Goal: Task Accomplishment & Management: Complete application form

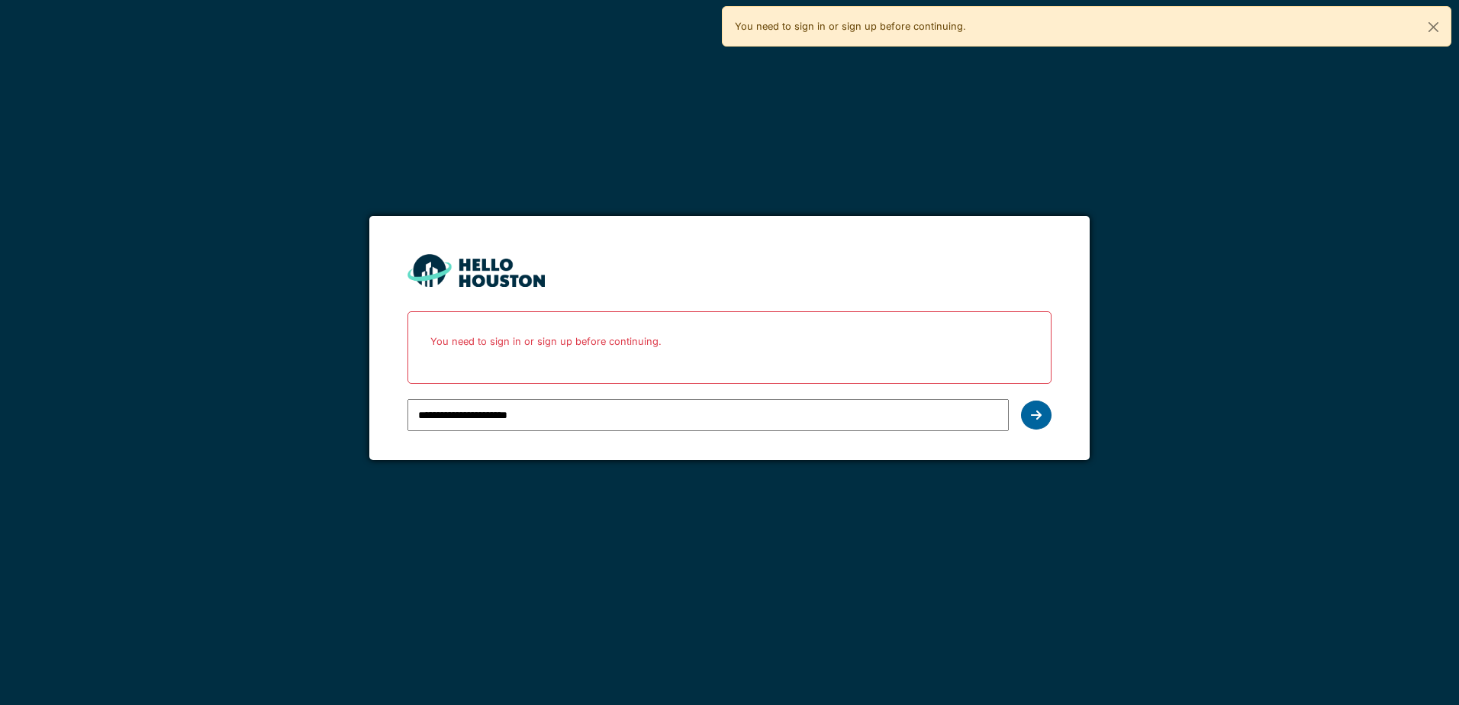
click at [1045, 417] on div at bounding box center [1036, 415] width 31 height 29
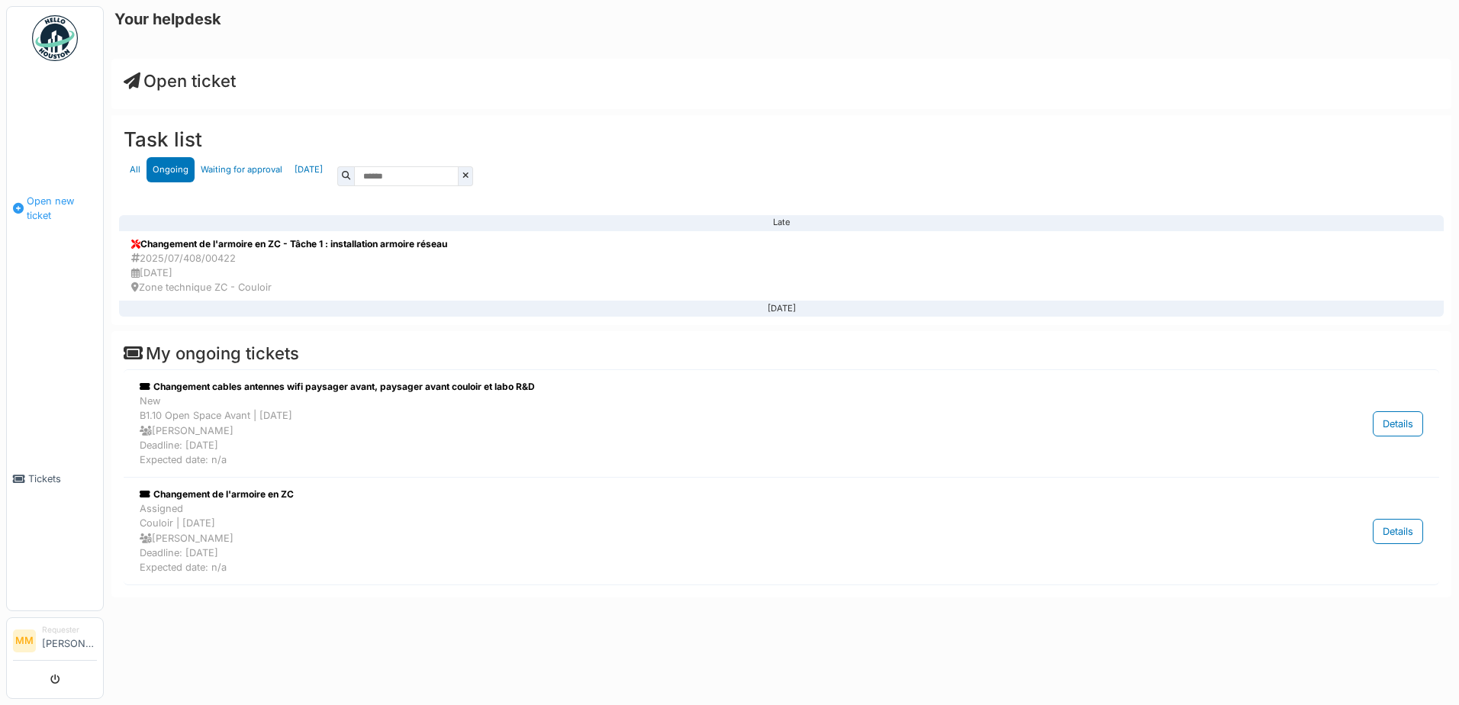
click at [65, 203] on span "Open new ticket" at bounding box center [62, 208] width 70 height 29
